Goal: Find specific page/section: Find specific page/section

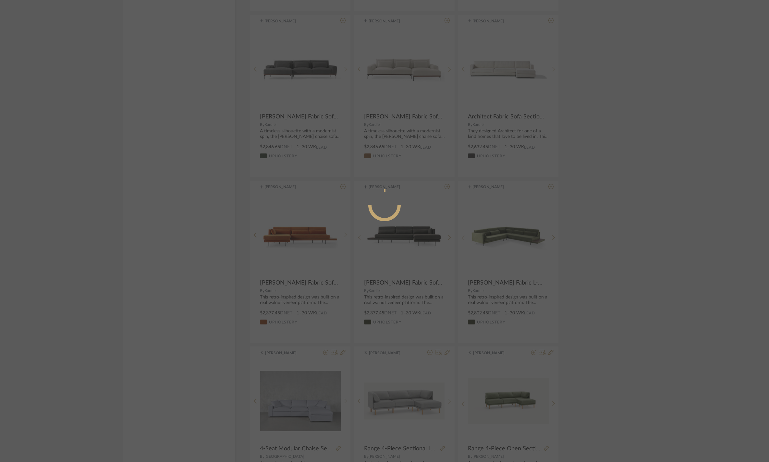
click at [638, 202] on div at bounding box center [384, 231] width 769 height 462
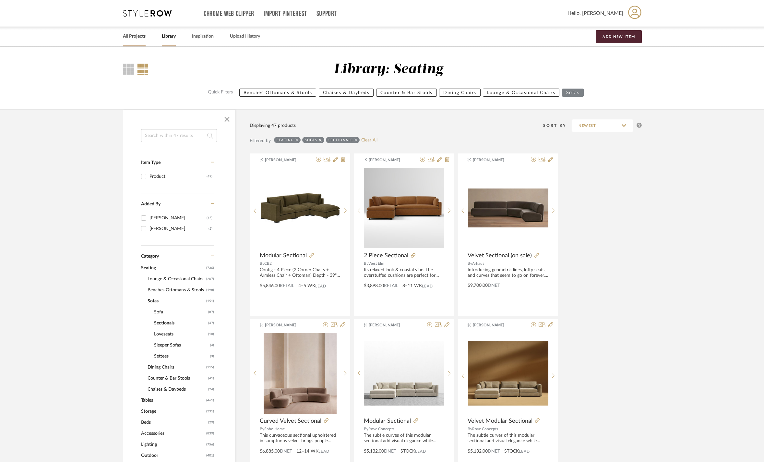
click at [146, 36] on link "All Projects" at bounding box center [134, 36] width 23 height 9
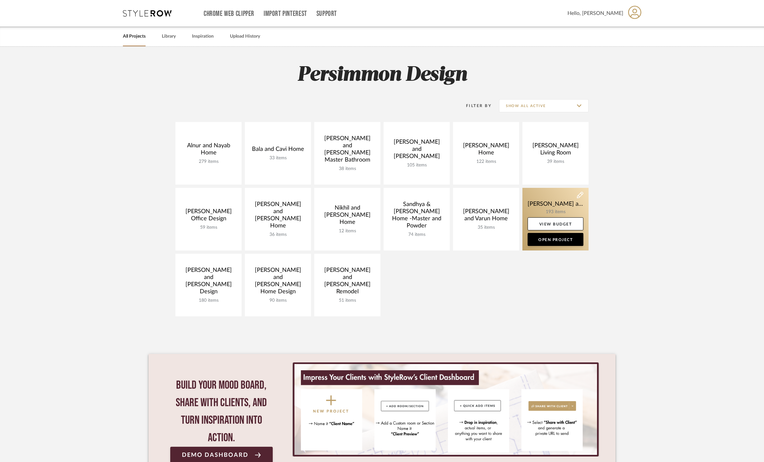
click at [552, 204] on link at bounding box center [556, 219] width 66 height 63
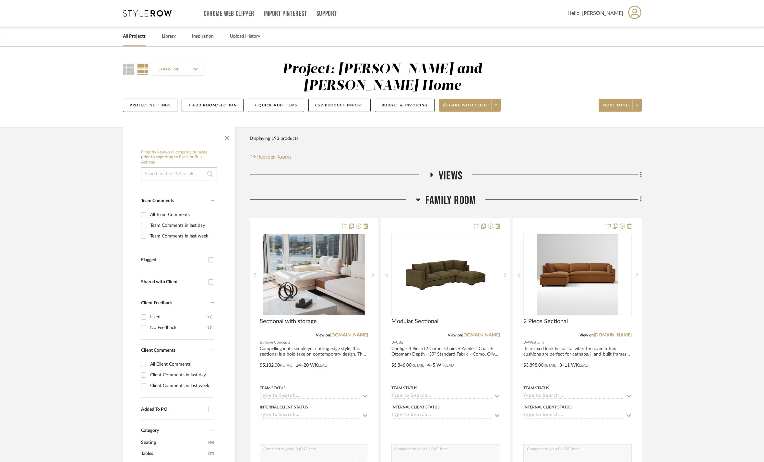
click at [421, 194] on h3 "Family Room" at bounding box center [446, 201] width 60 height 14
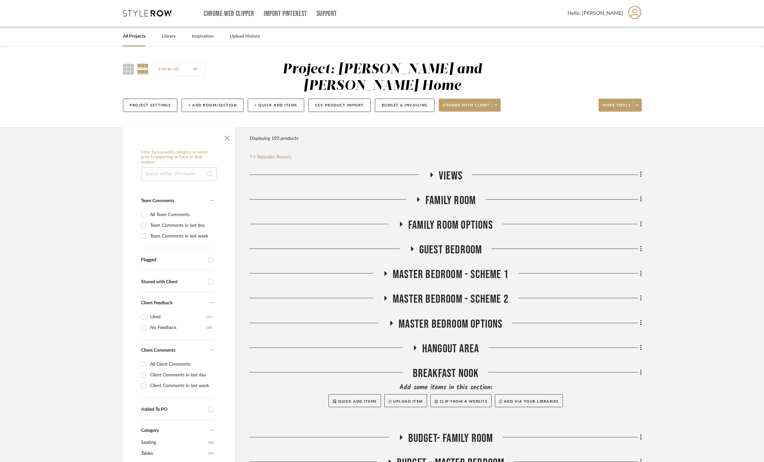
click at [413, 247] on icon at bounding box center [412, 249] width 3 height 5
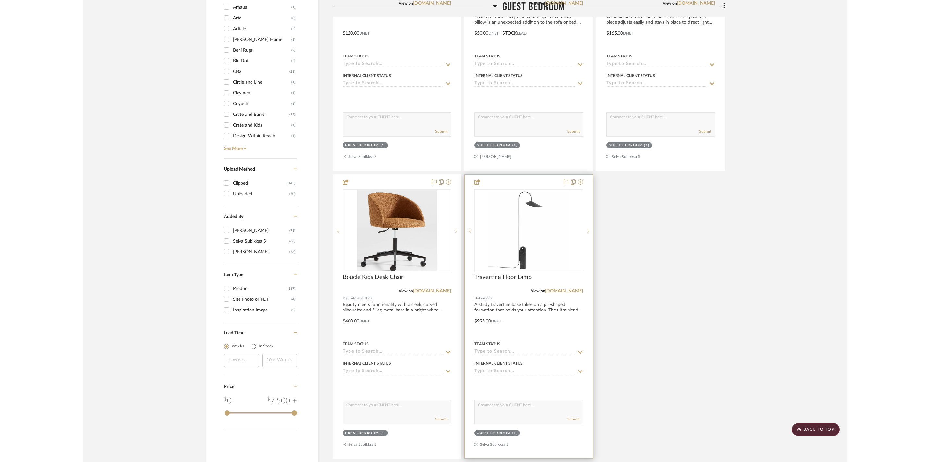
scroll to position [885, 0]
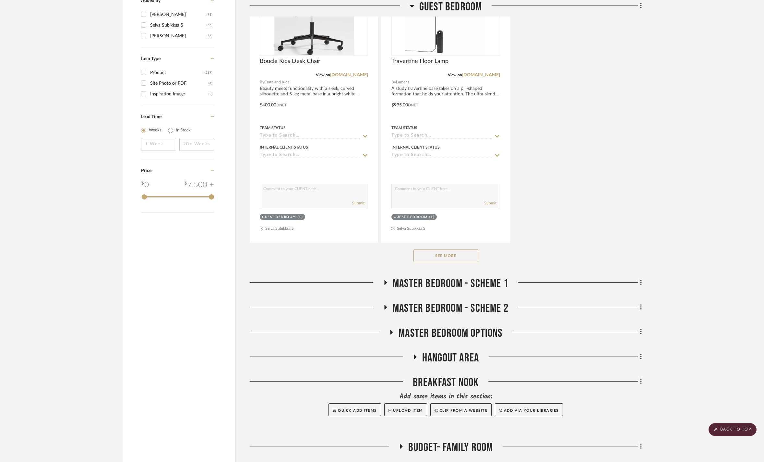
click at [457, 262] on button "See More" at bounding box center [446, 255] width 65 height 13
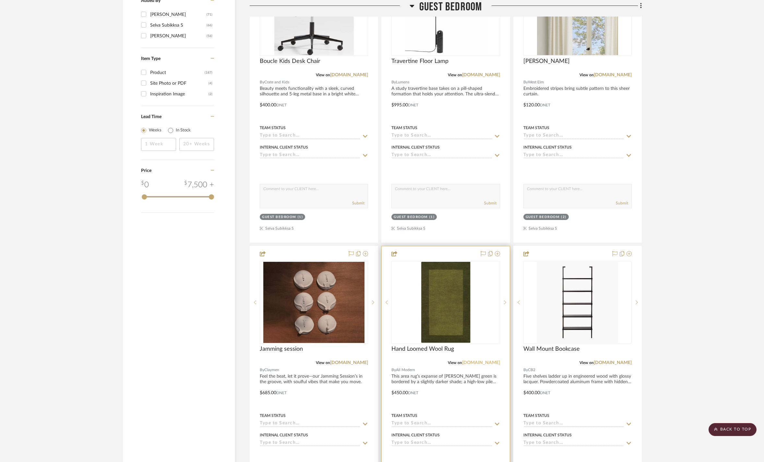
click at [474, 365] on link "[DOMAIN_NAME]" at bounding box center [481, 362] width 38 height 5
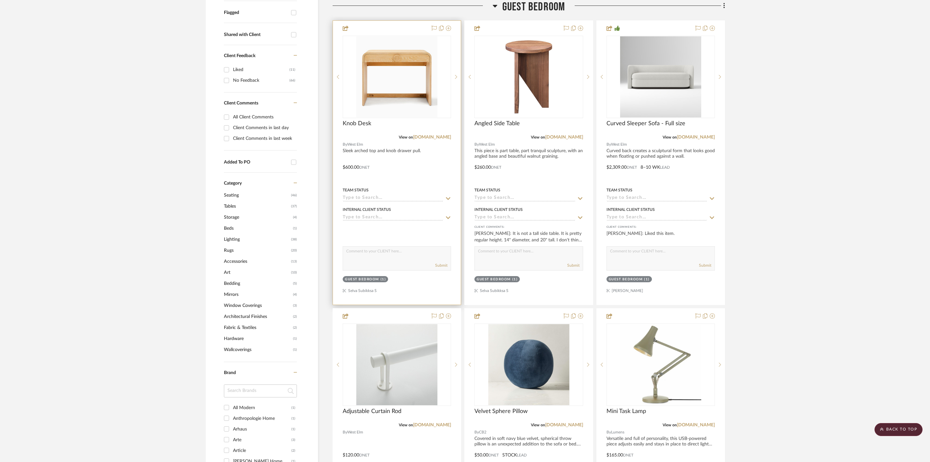
scroll to position [0, 0]
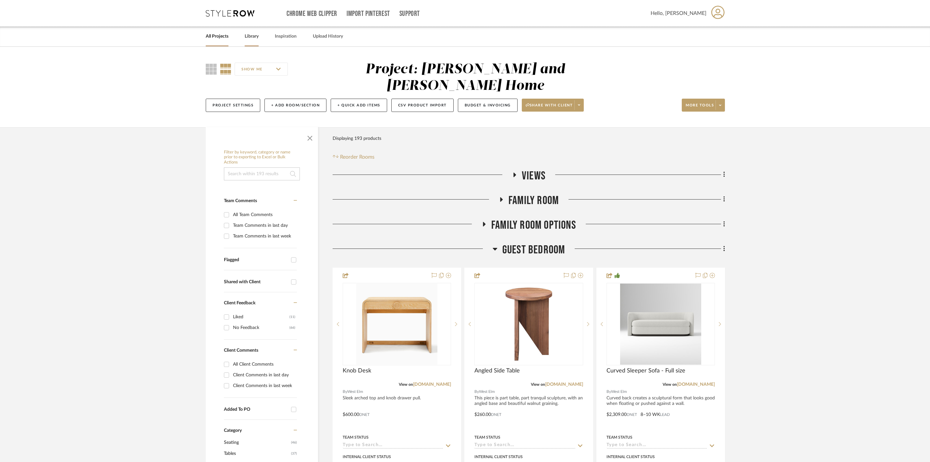
click at [258, 38] on link "Library" at bounding box center [252, 36] width 14 height 9
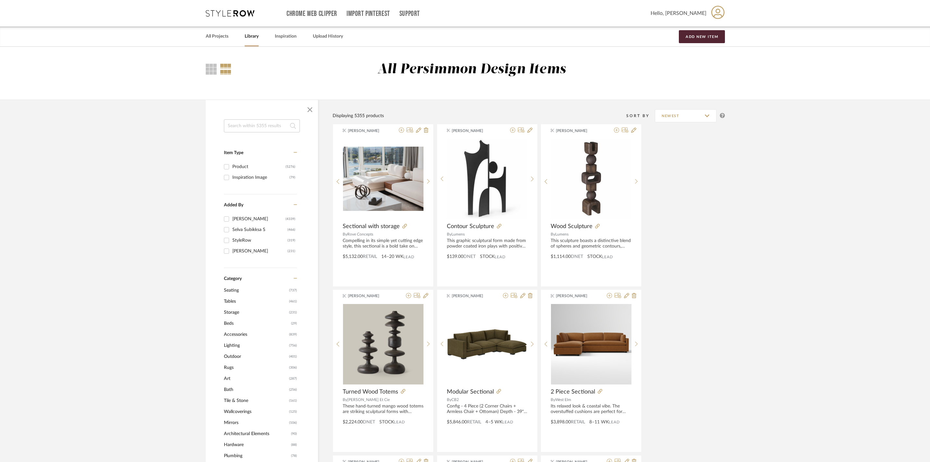
click at [236, 304] on span "Tables" at bounding box center [256, 301] width 64 height 11
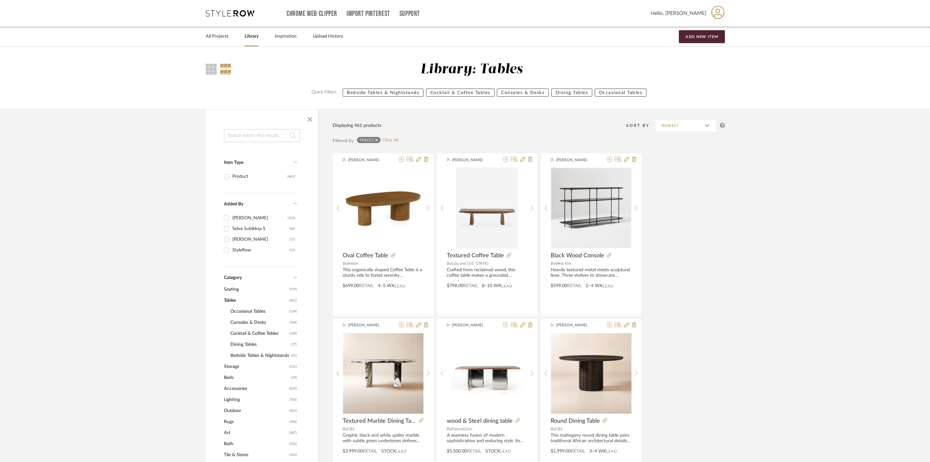
click at [261, 315] on span "Occasional Tables" at bounding box center [258, 311] width 57 height 11
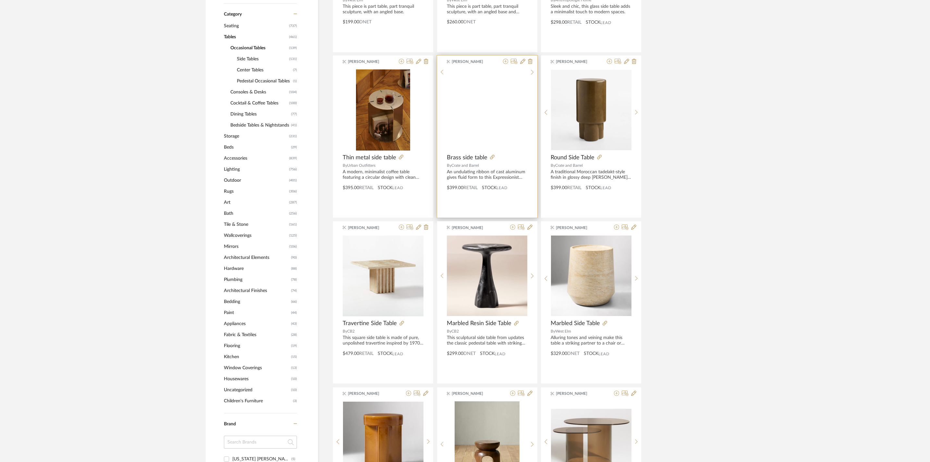
scroll to position [83, 0]
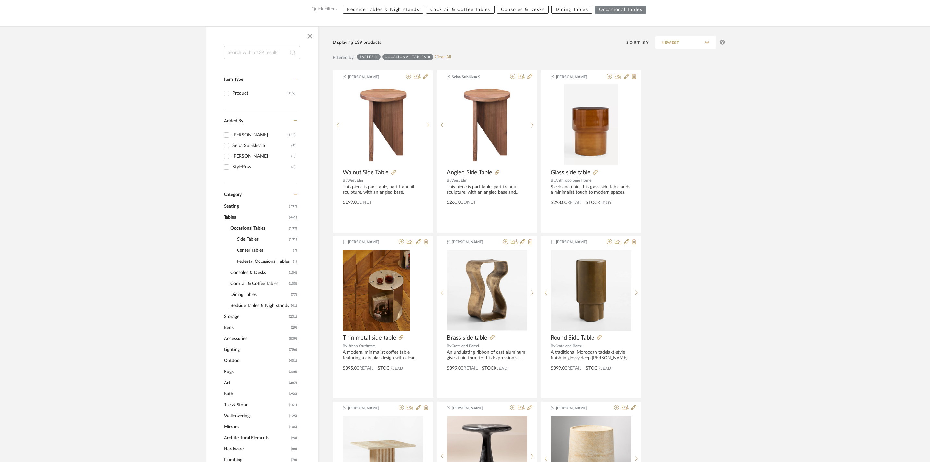
click at [254, 241] on span "Side Tables" at bounding box center [262, 239] width 51 height 11
click at [256, 253] on span "Center Tables" at bounding box center [264, 250] width 55 height 11
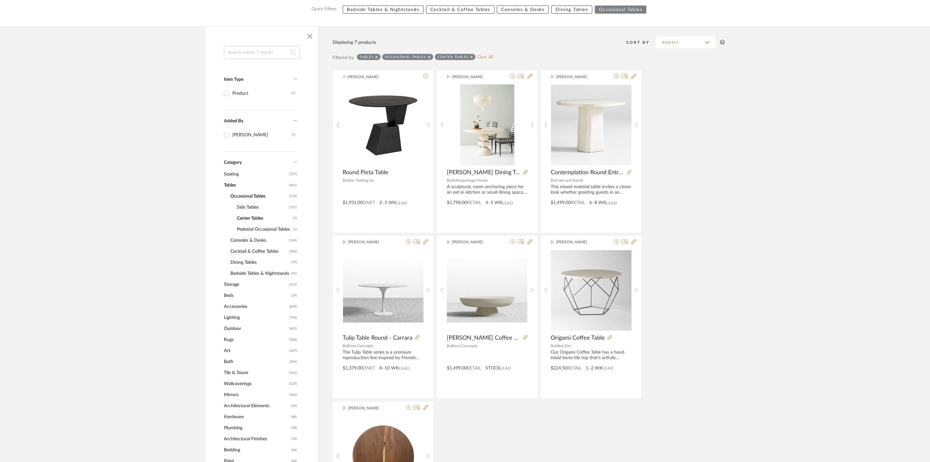
click at [258, 232] on span "Pedestal Occasional Tables" at bounding box center [264, 229] width 55 height 11
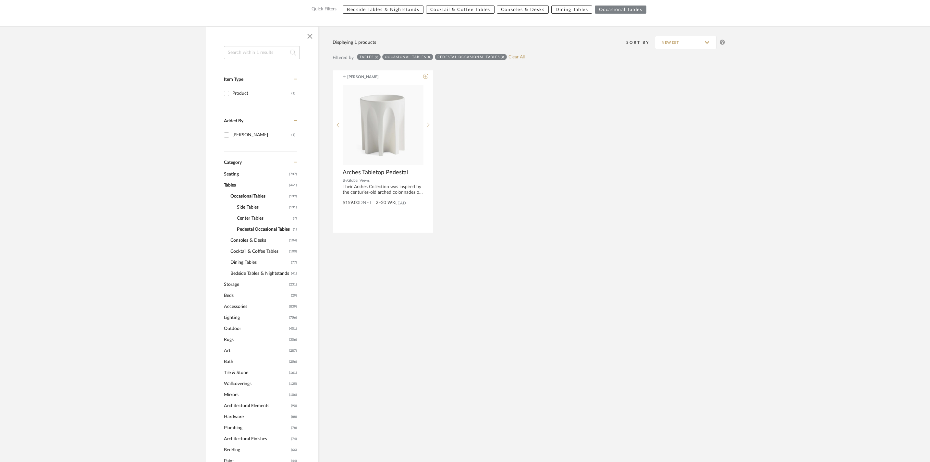
click at [247, 198] on span "Occasional Tables" at bounding box center [258, 196] width 57 height 11
